Goal: Task Accomplishment & Management: Complete application form

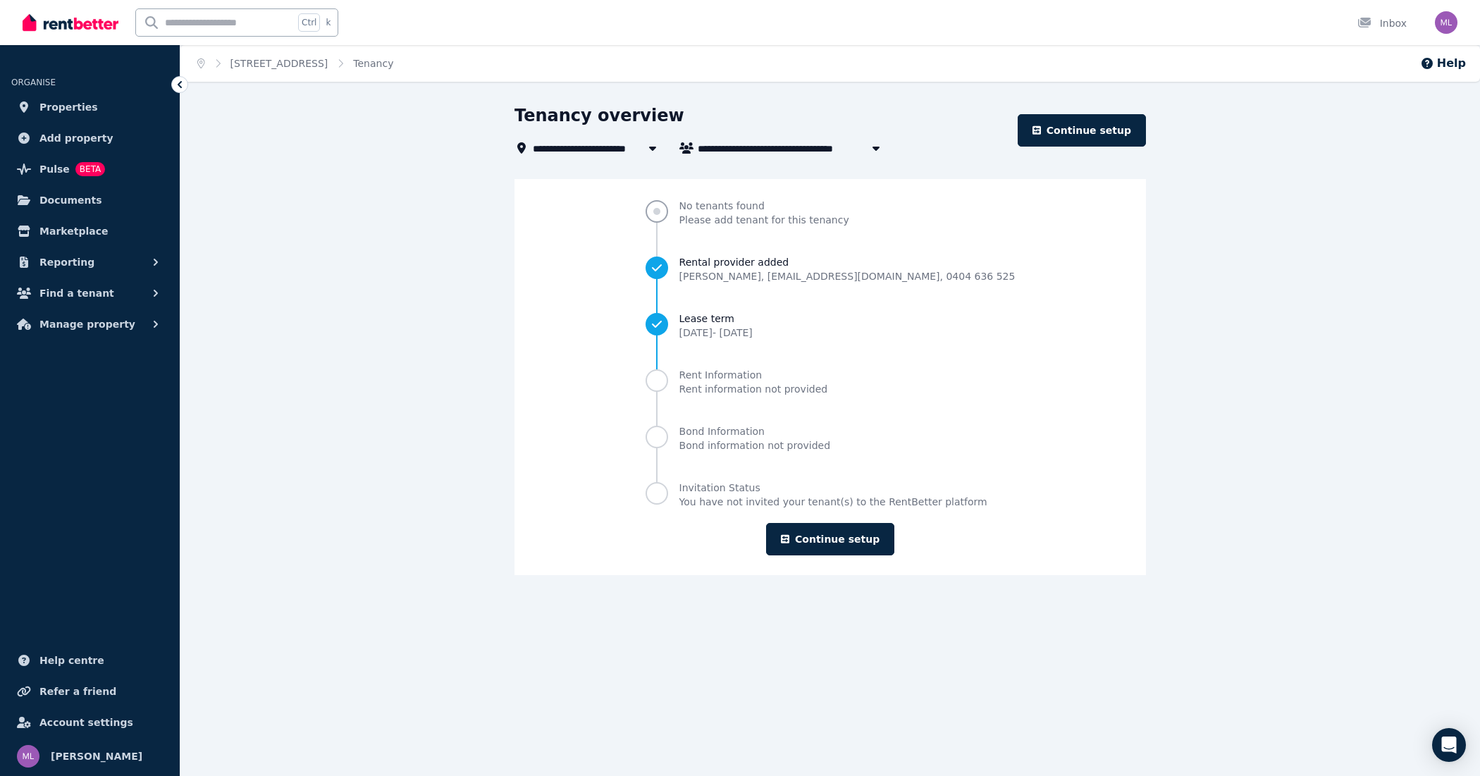
click at [753, 211] on span "No tenants found" at bounding box center [764, 206] width 170 height 14
click at [668, 212] on span "Progress" at bounding box center [656, 211] width 23 height 23
click at [751, 213] on span "Please add tenant for this tenancy" at bounding box center [764, 220] width 170 height 14
click at [298, 142] on div "**********" at bounding box center [829, 352] width 1299 height 496
click at [54, 107] on span "Properties" at bounding box center [68, 107] width 58 height 17
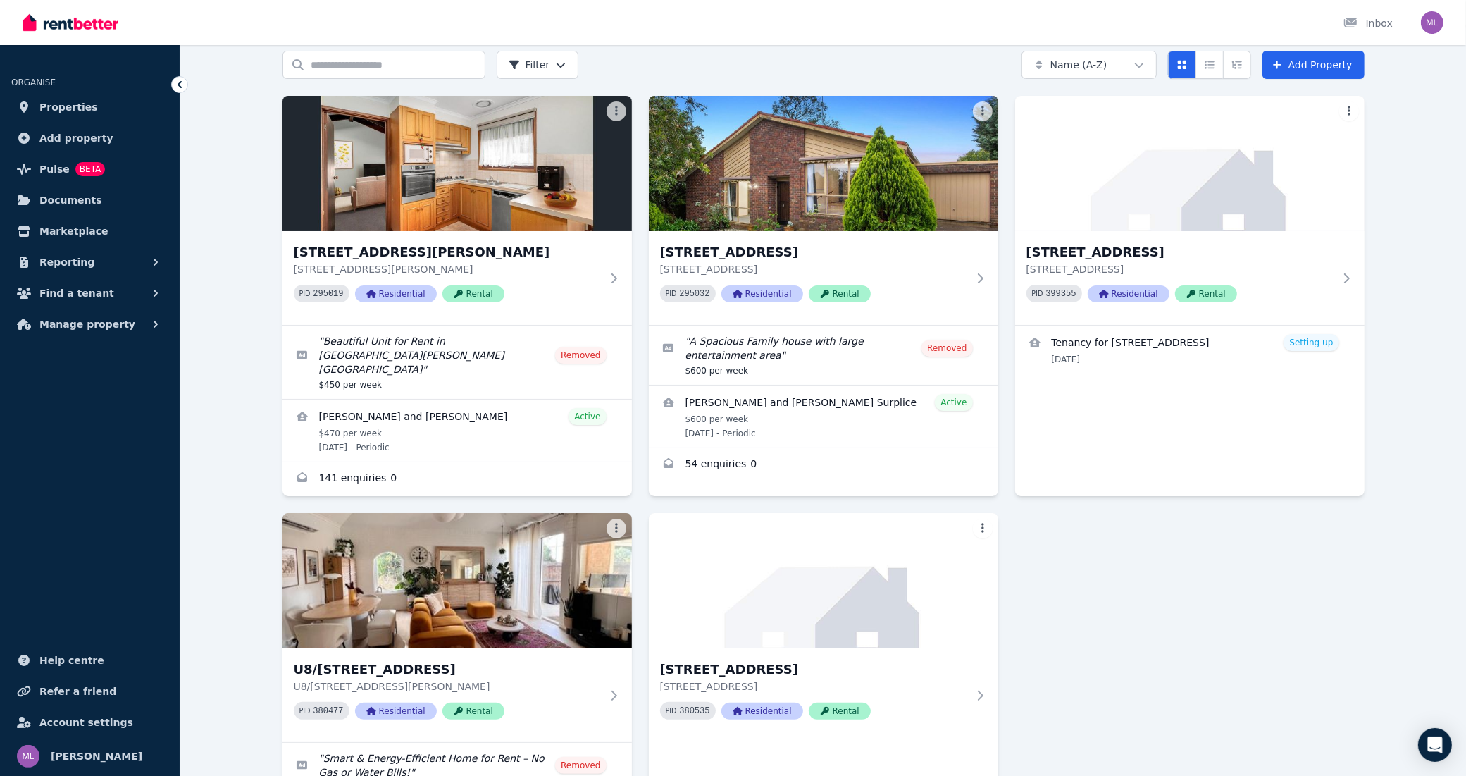
scroll to position [51, 0]
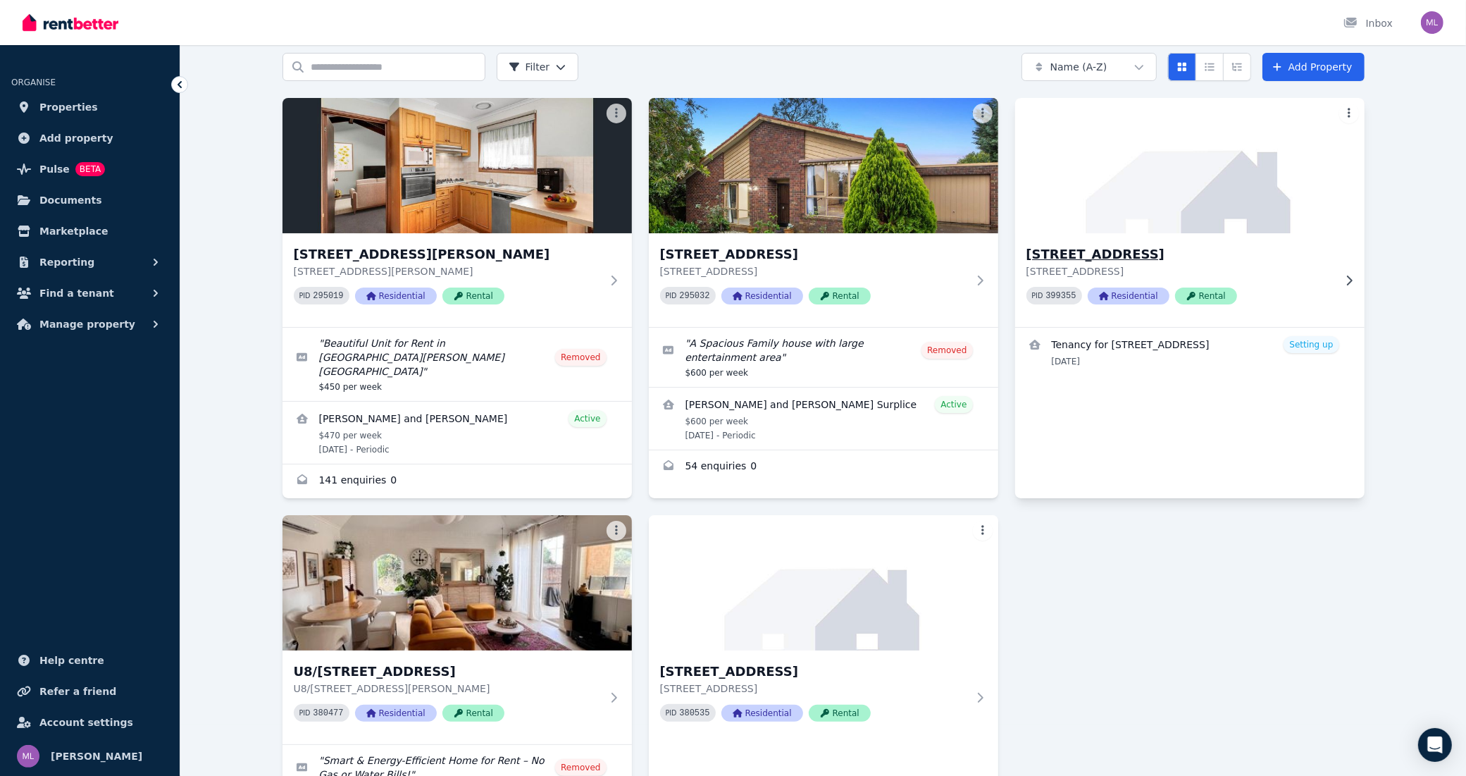
click at [1108, 264] on p "[STREET_ADDRESS]" at bounding box center [1180, 271] width 307 height 14
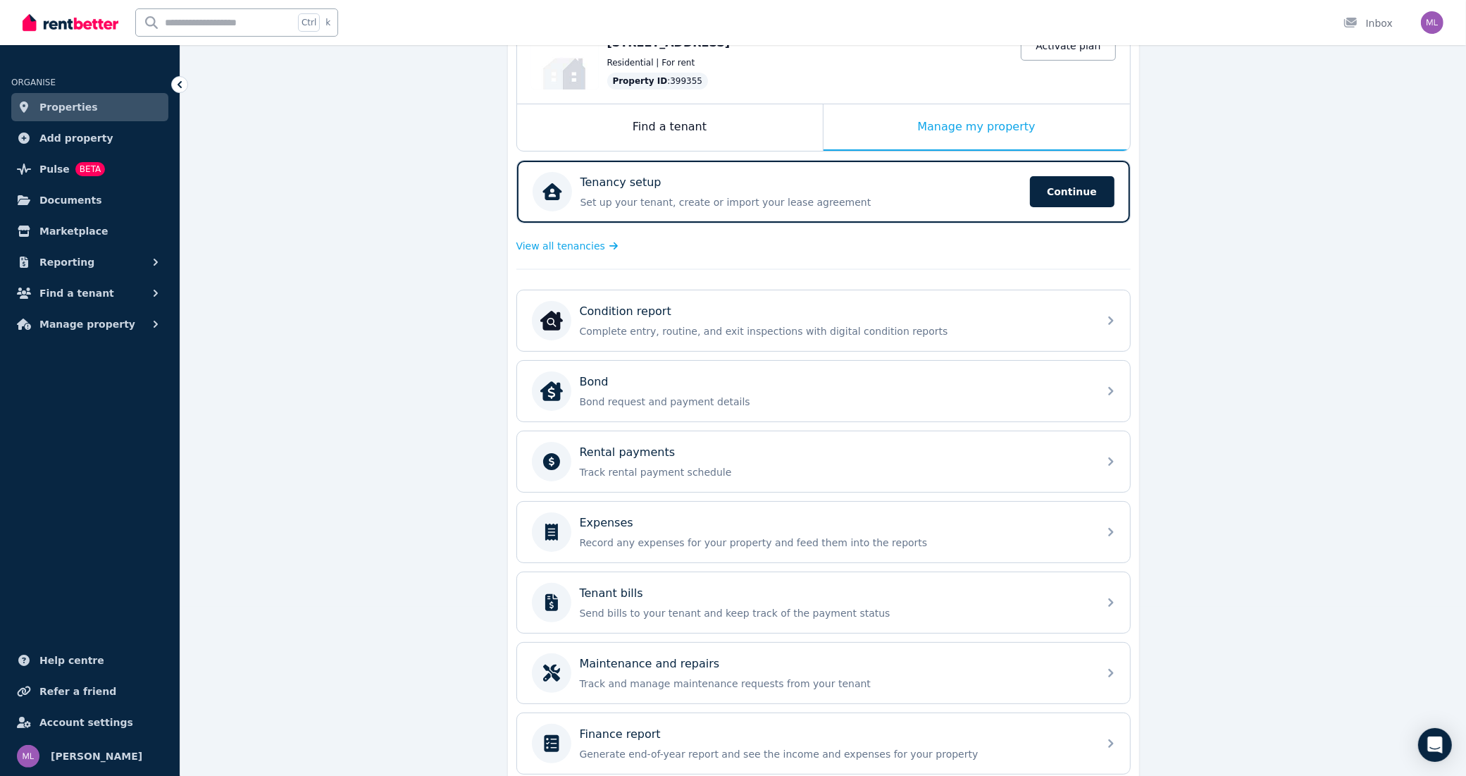
scroll to position [176, 0]
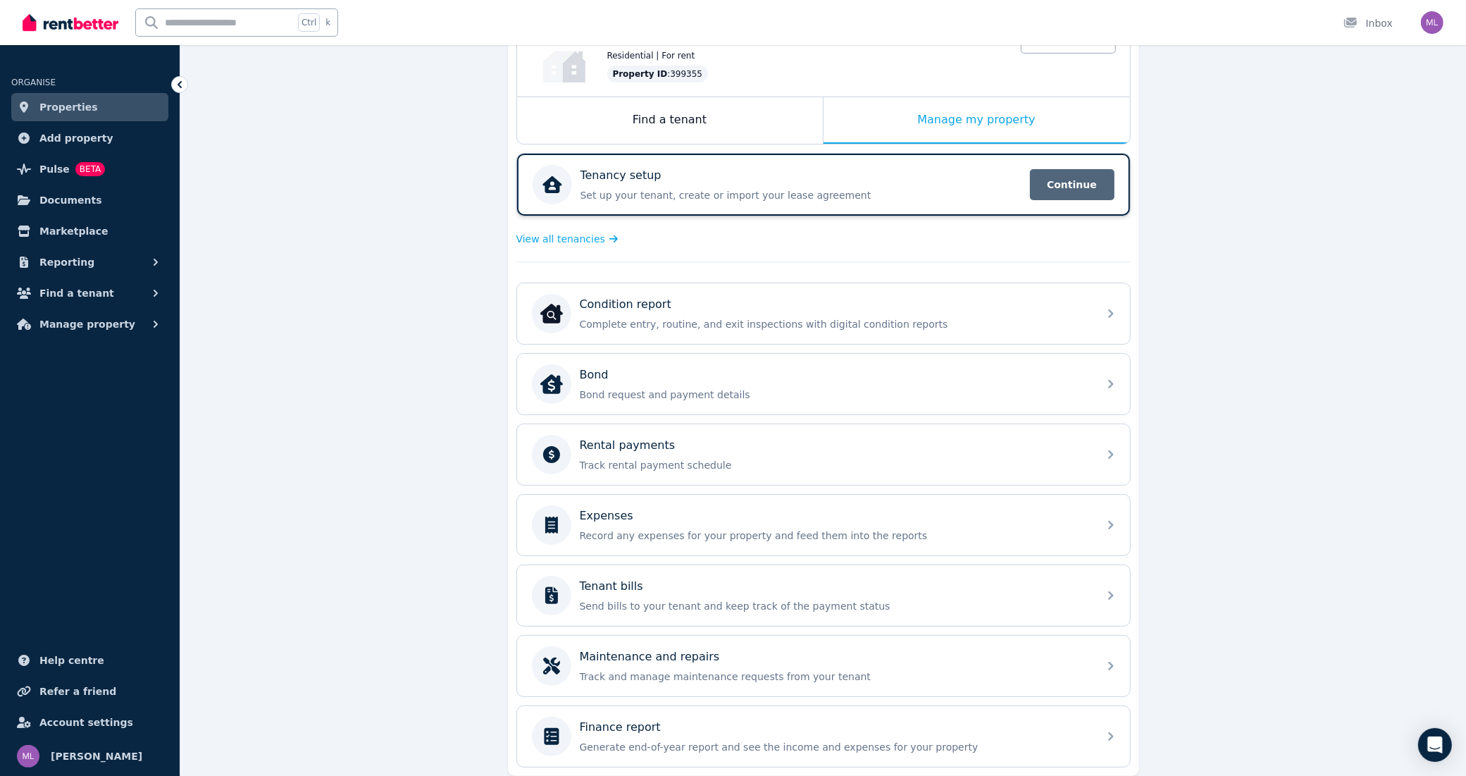
click at [1077, 184] on span "Continue" at bounding box center [1072, 184] width 85 height 31
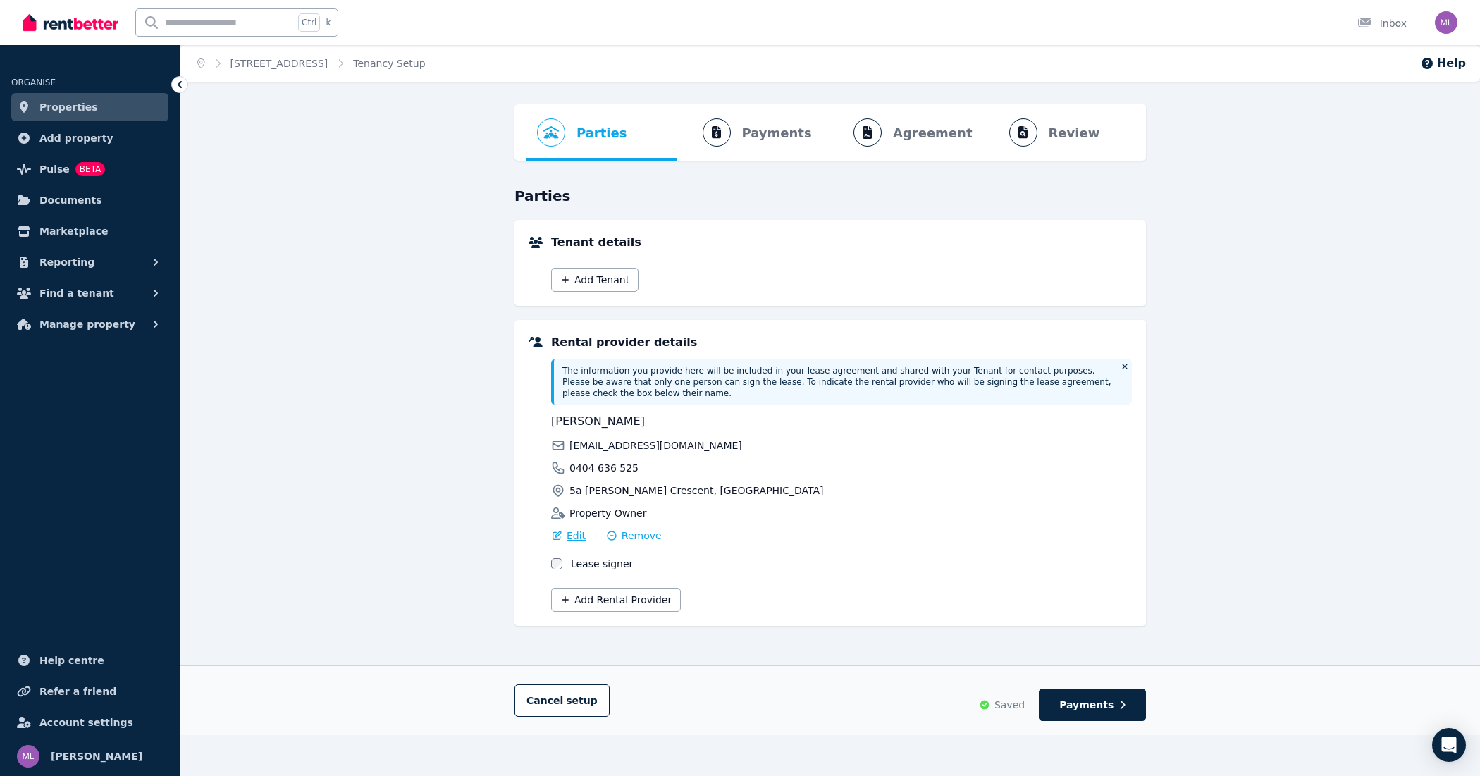
click at [575, 528] on span "Edit" at bounding box center [576, 535] width 19 height 14
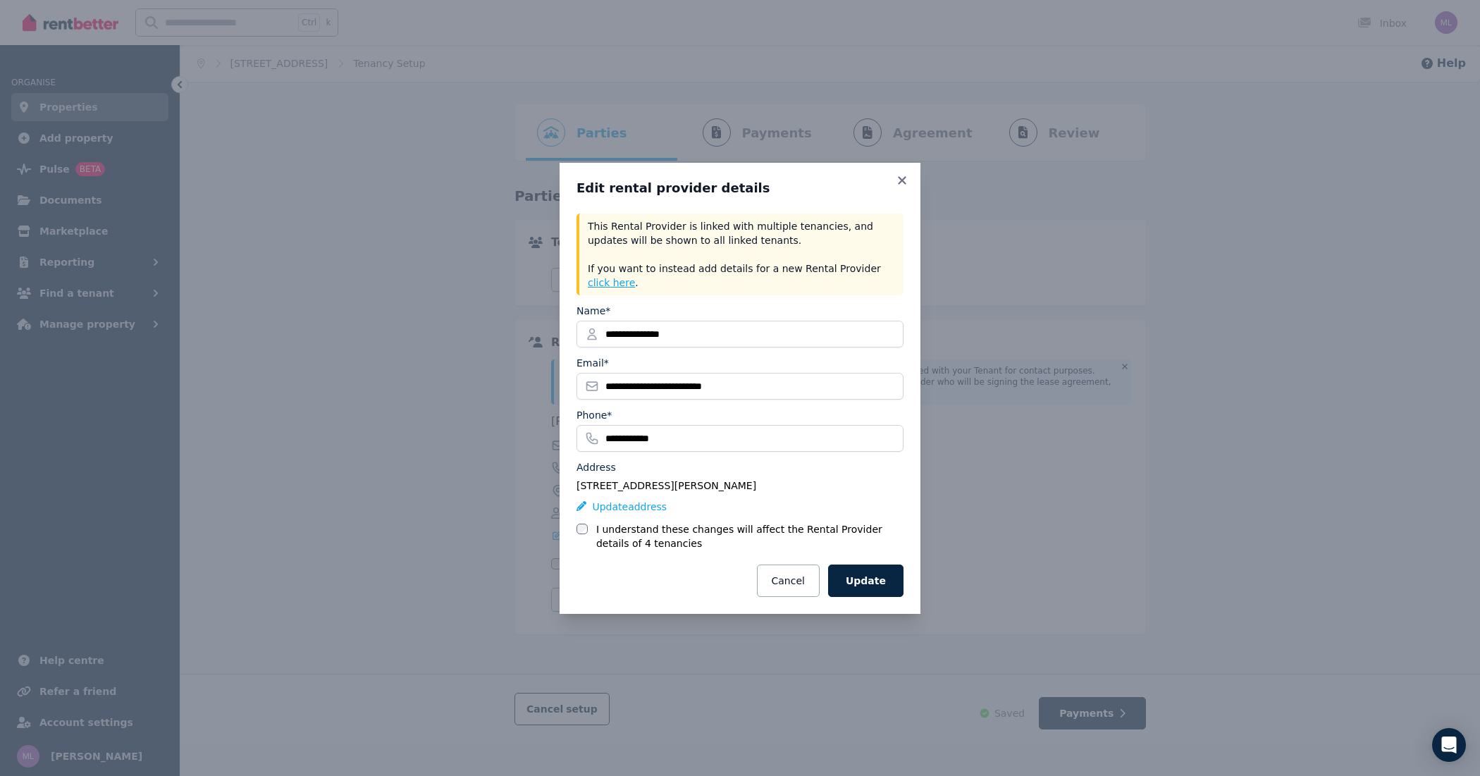
click at [635, 276] on button "click here" at bounding box center [611, 283] width 47 height 14
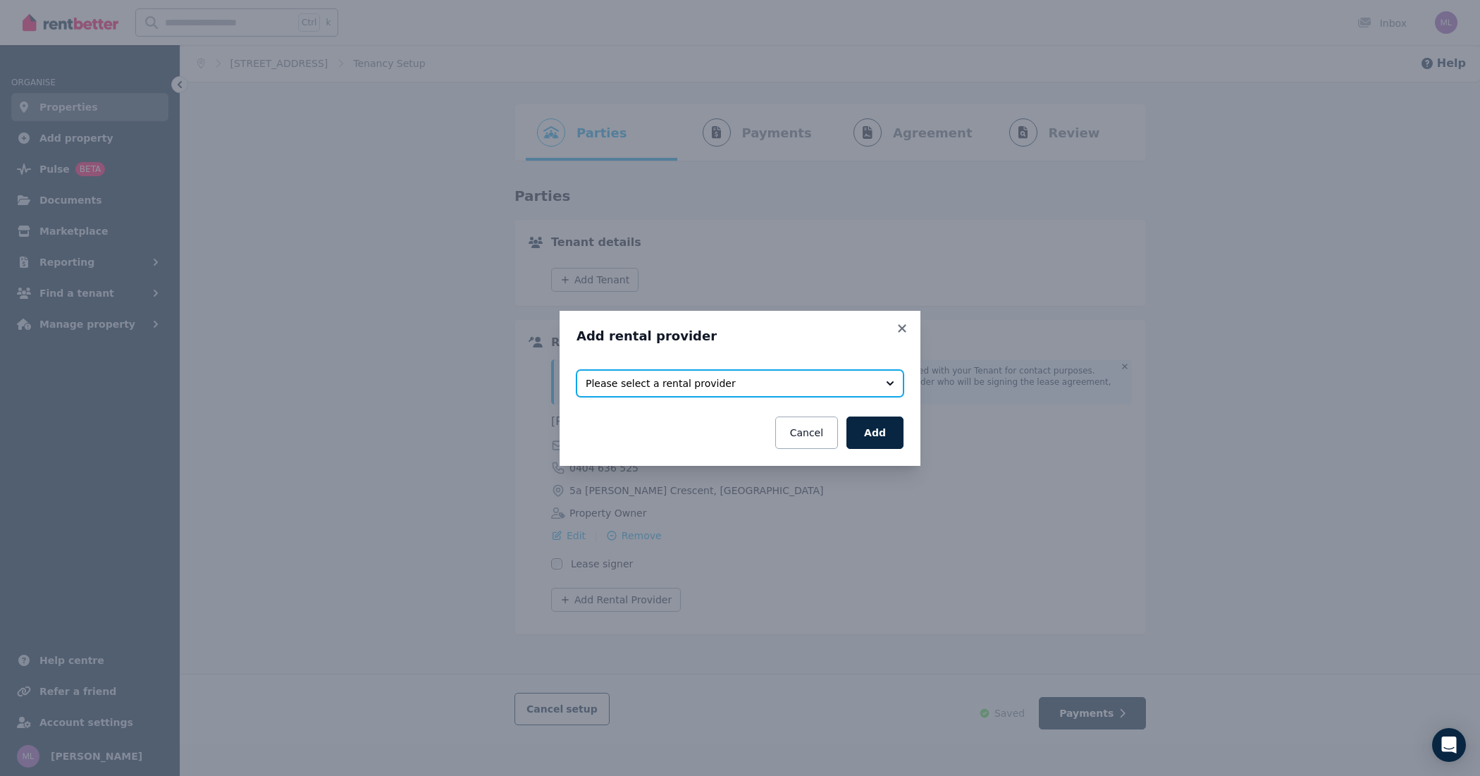
click at [708, 378] on span "Please select a rental provider" at bounding box center [730, 383] width 289 height 14
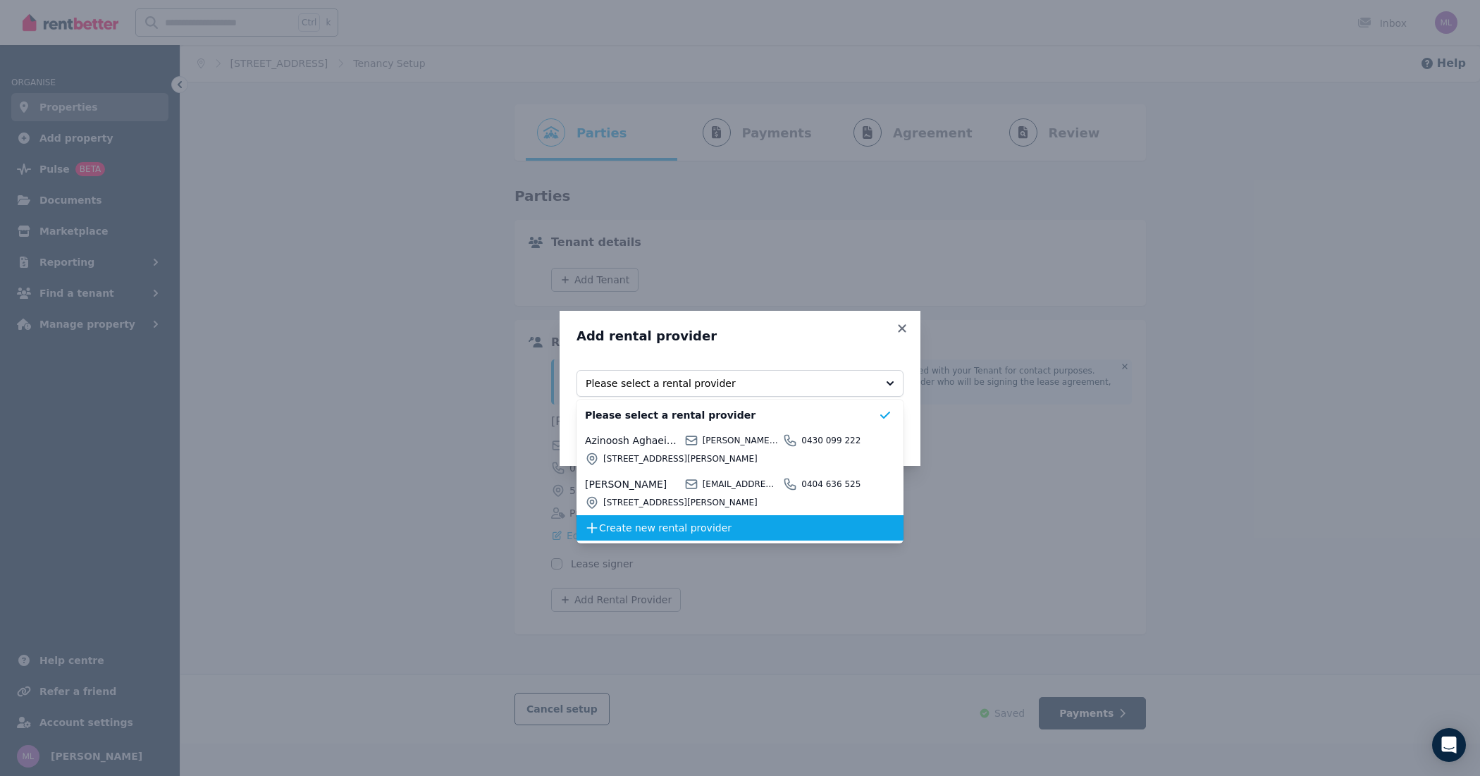
click at [621, 530] on span "Create new rental provider" at bounding box center [738, 528] width 279 height 14
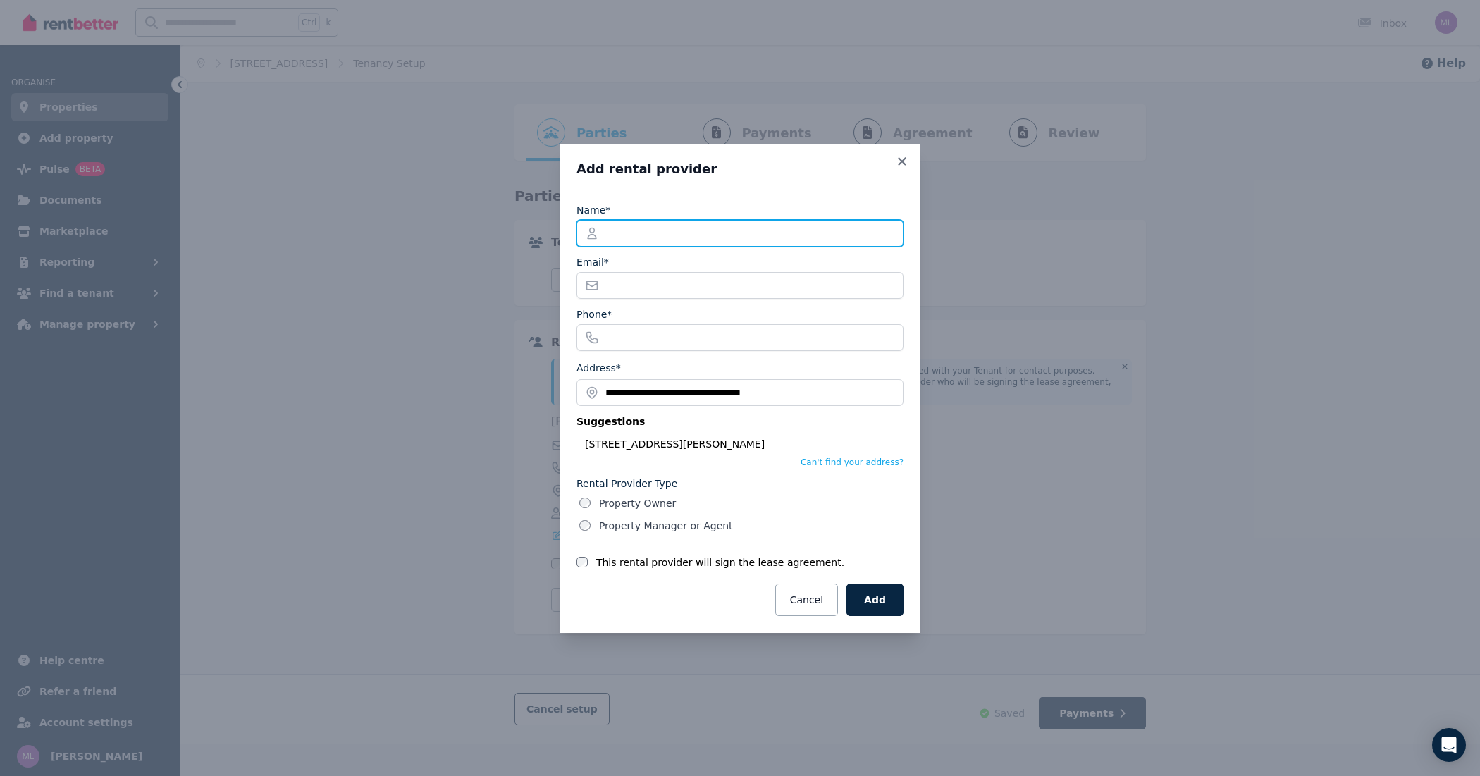
click at [617, 231] on input "Name*" at bounding box center [739, 233] width 327 height 27
